Goal: Information Seeking & Learning: Learn about a topic

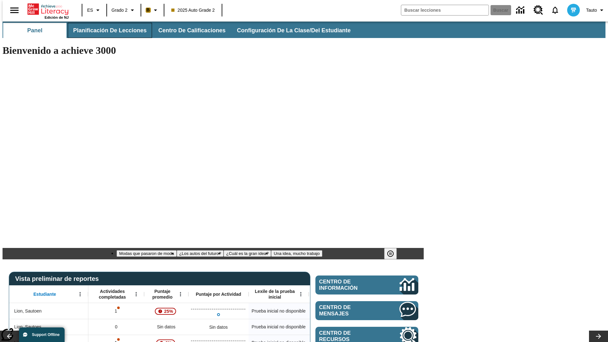
click at [106, 30] on span "Planificación de lecciones" at bounding box center [109, 30] width 73 height 7
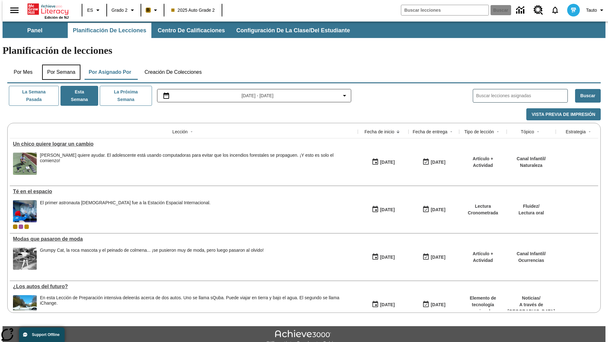
click at [59, 65] on button "Por semana" at bounding box center [61, 72] width 38 height 15
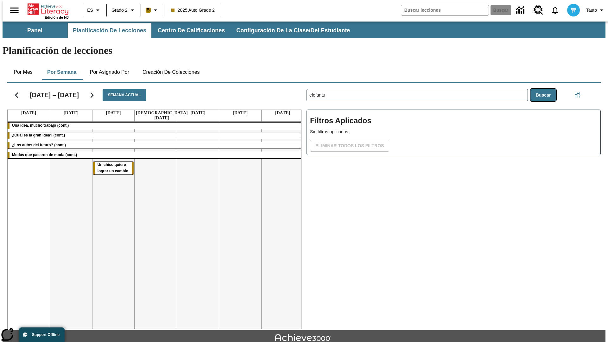
click at [545, 89] on button "Buscar" at bounding box center [543, 95] width 26 height 12
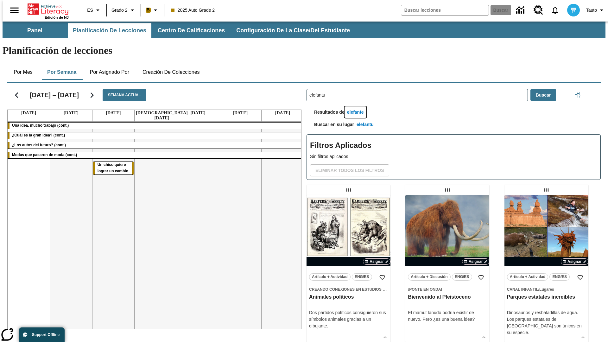
click at [356, 106] on button "elefante" at bounding box center [355, 112] width 22 height 12
type input "elefante"
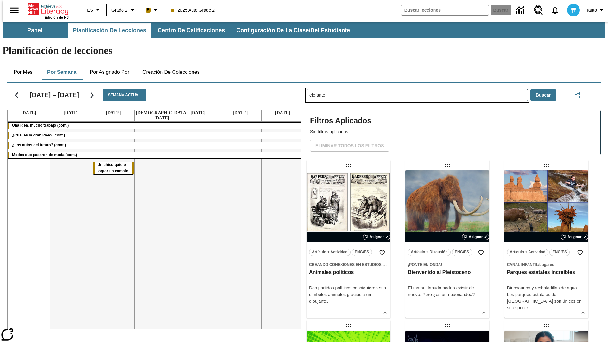
type input "elefantu"
